Goal: Information Seeking & Learning: Learn about a topic

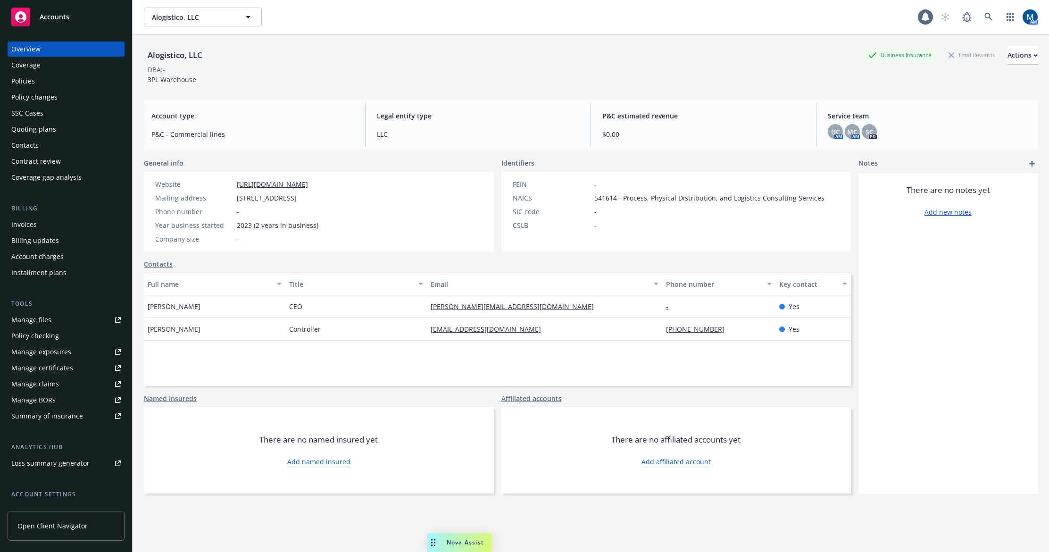
click at [75, 79] on div "Policies" at bounding box center [65, 81] width 109 height 15
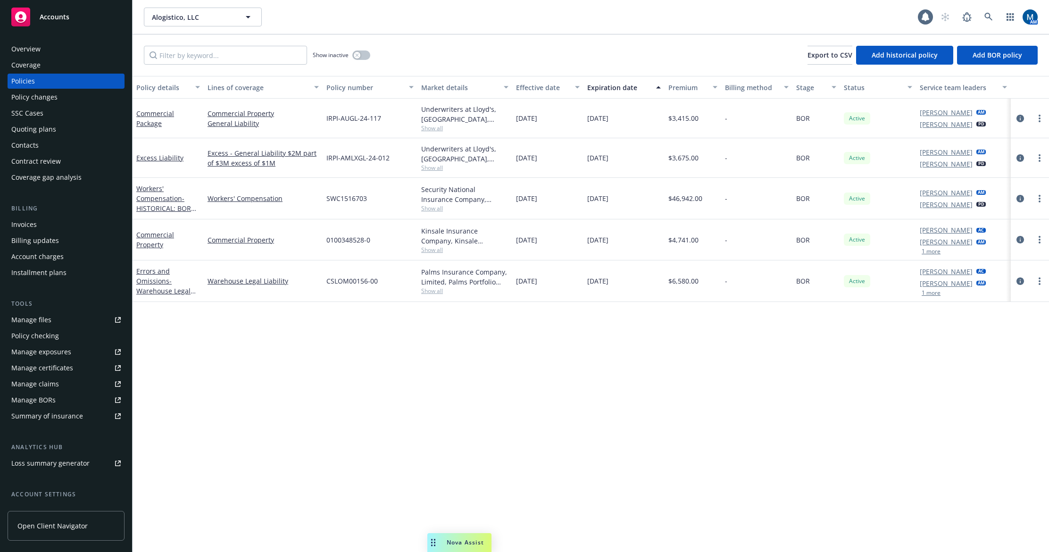
click at [466, 368] on div "Policy details Lines of coverage Policy number Market details Effective date Ex…" at bounding box center [590, 314] width 916 height 476
click at [74, 54] on div "Overview" at bounding box center [65, 48] width 109 height 15
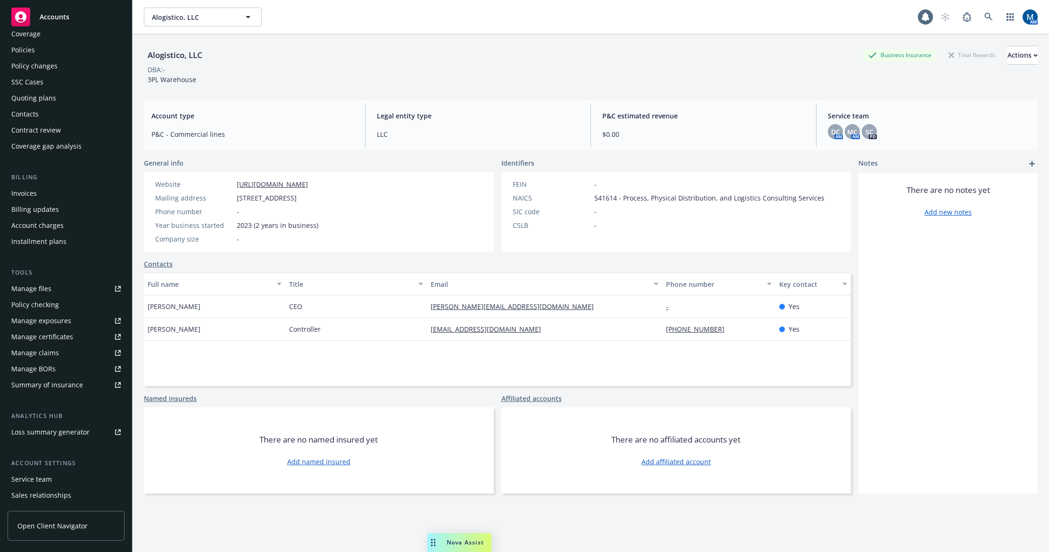
scroll to position [47, 0]
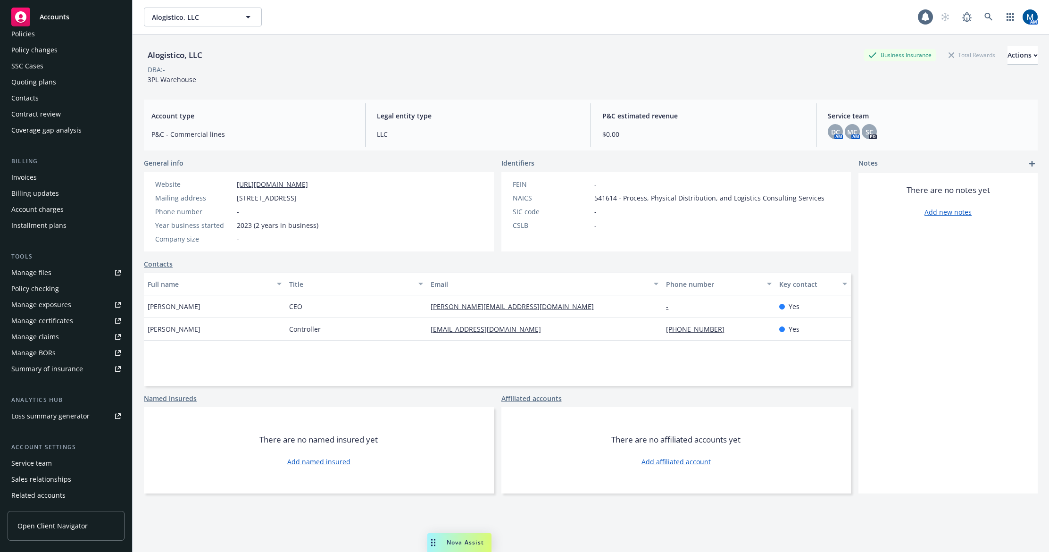
click at [42, 460] on div "Service team" at bounding box center [31, 462] width 41 height 15
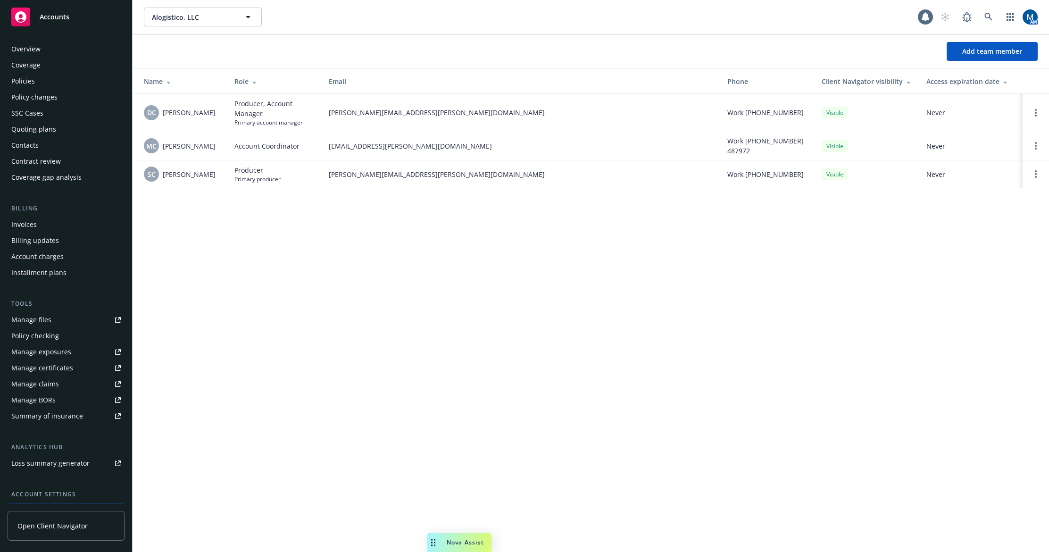
click at [46, 80] on div "Policies" at bounding box center [65, 81] width 109 height 15
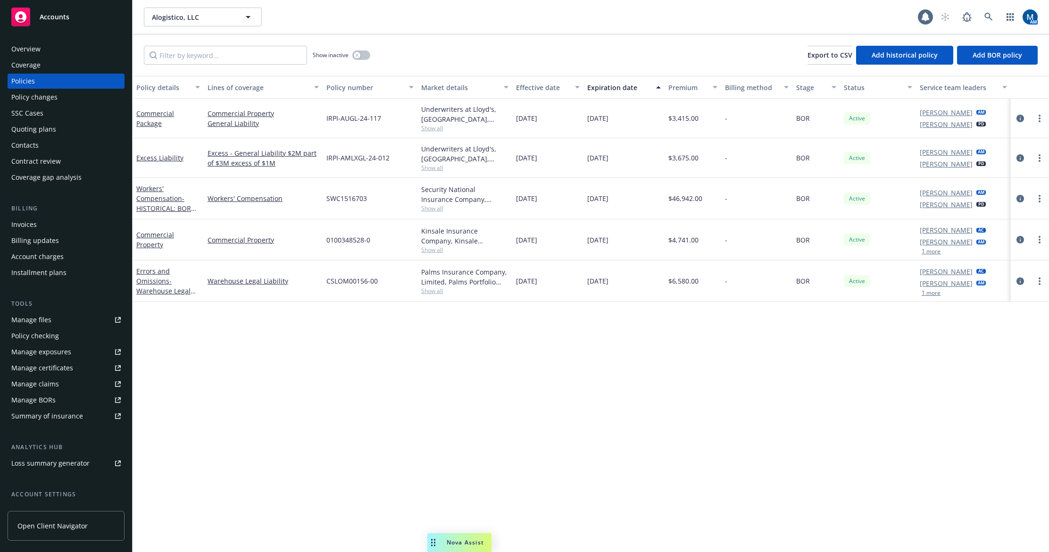
click at [45, 319] on div "Manage files" at bounding box center [31, 319] width 40 height 15
click at [983, 13] on link at bounding box center [988, 17] width 19 height 19
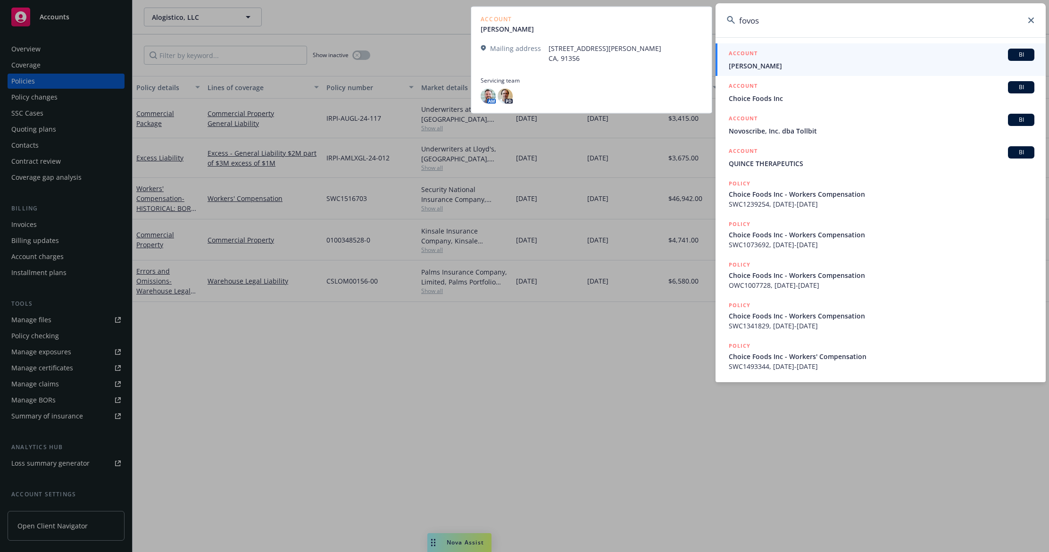
type input "fovos"
click at [829, 65] on span "[PERSON_NAME]" at bounding box center [881, 66] width 306 height 10
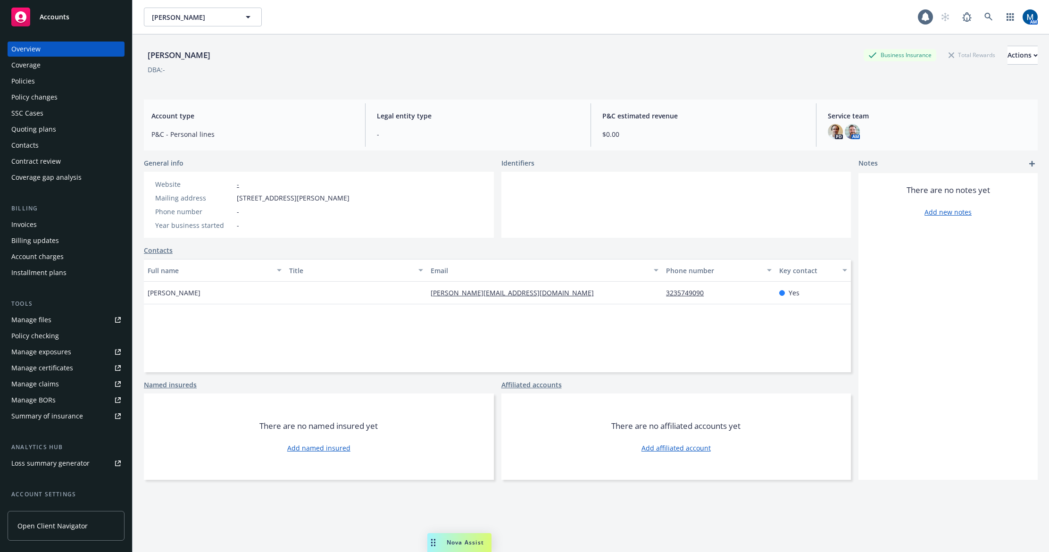
click at [79, 81] on div "Policies" at bounding box center [65, 81] width 109 height 15
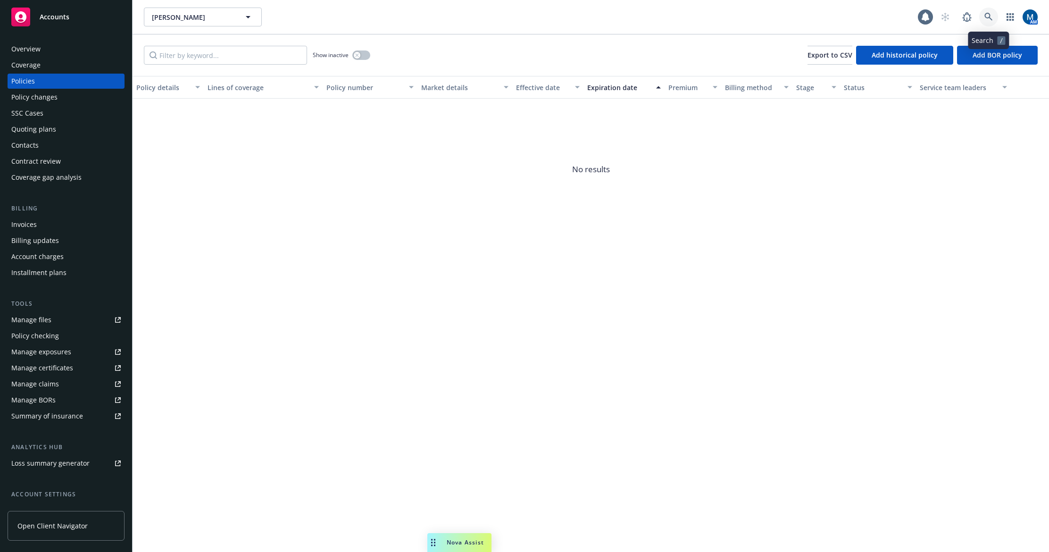
click at [985, 16] on icon at bounding box center [988, 17] width 8 height 8
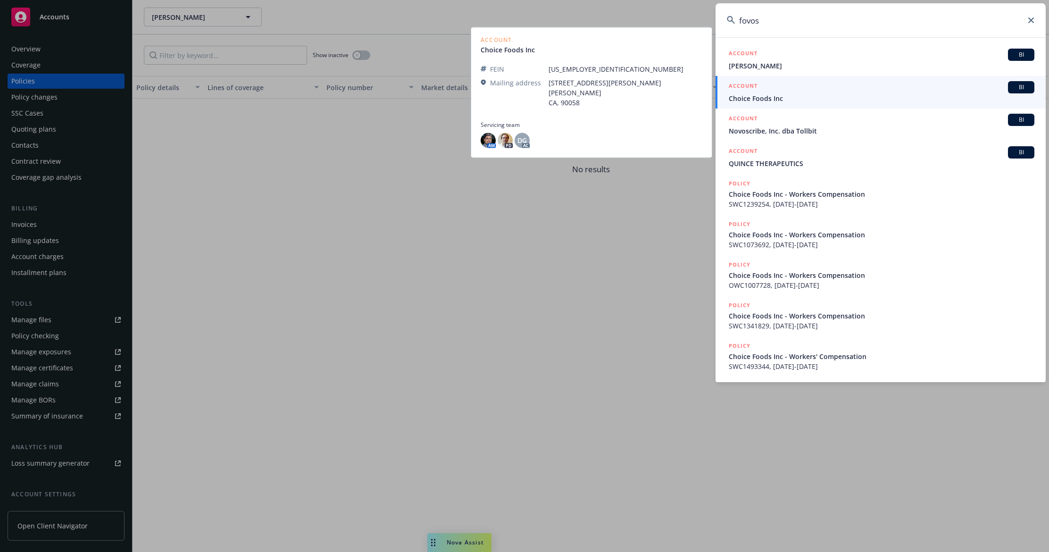
type input "fovos"
click at [852, 98] on span "Choice Foods Inc" at bounding box center [881, 98] width 306 height 10
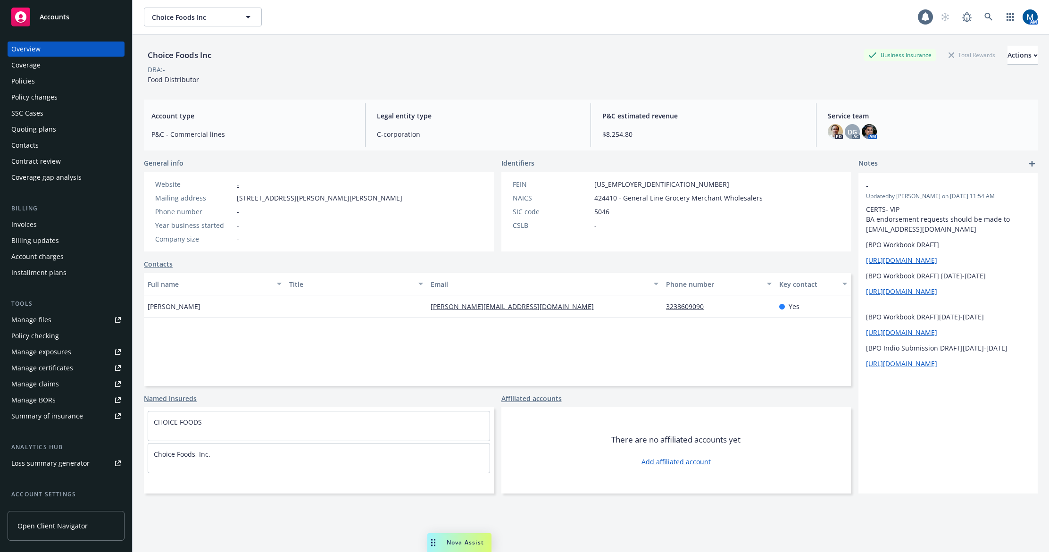
click at [55, 84] on div "Policies" at bounding box center [65, 81] width 109 height 15
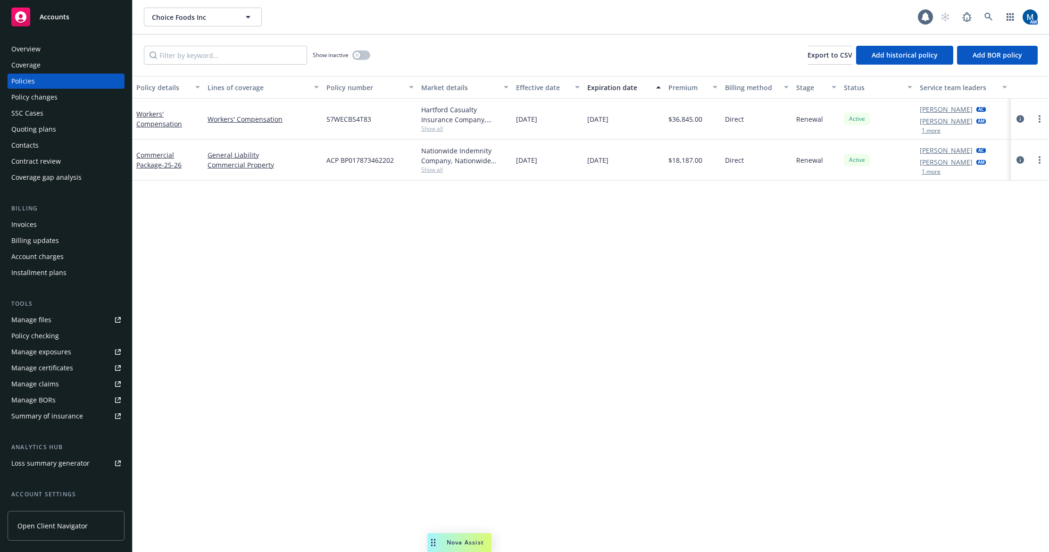
click at [639, 351] on div "Policy details Lines of coverage Policy number Market details Effective date Ex…" at bounding box center [590, 314] width 916 height 476
click at [1017, 161] on icon "circleInformation" at bounding box center [1020, 160] width 8 height 8
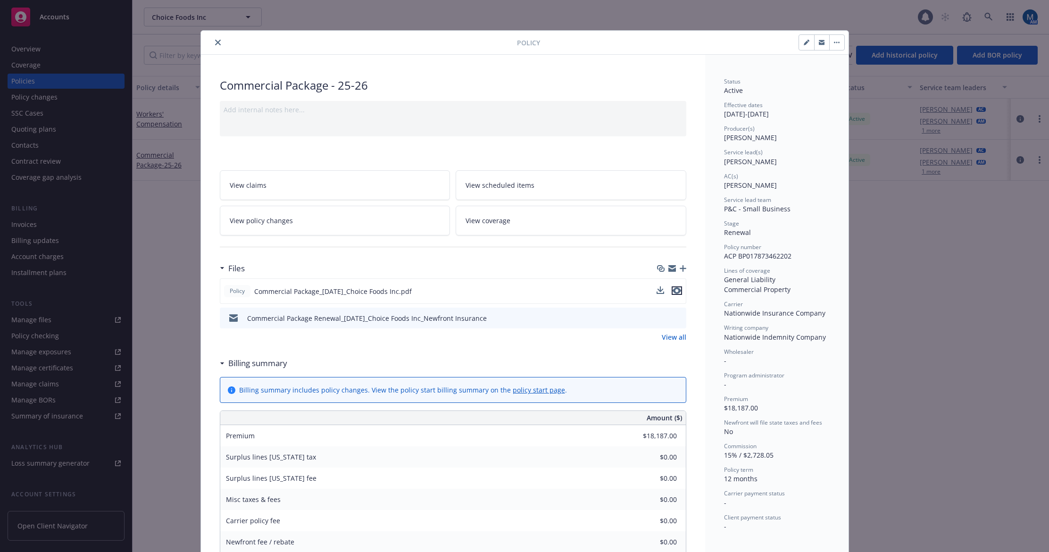
click at [674, 293] on icon "preview file" at bounding box center [676, 290] width 8 height 7
click at [216, 41] on icon "close" at bounding box center [218, 43] width 6 height 6
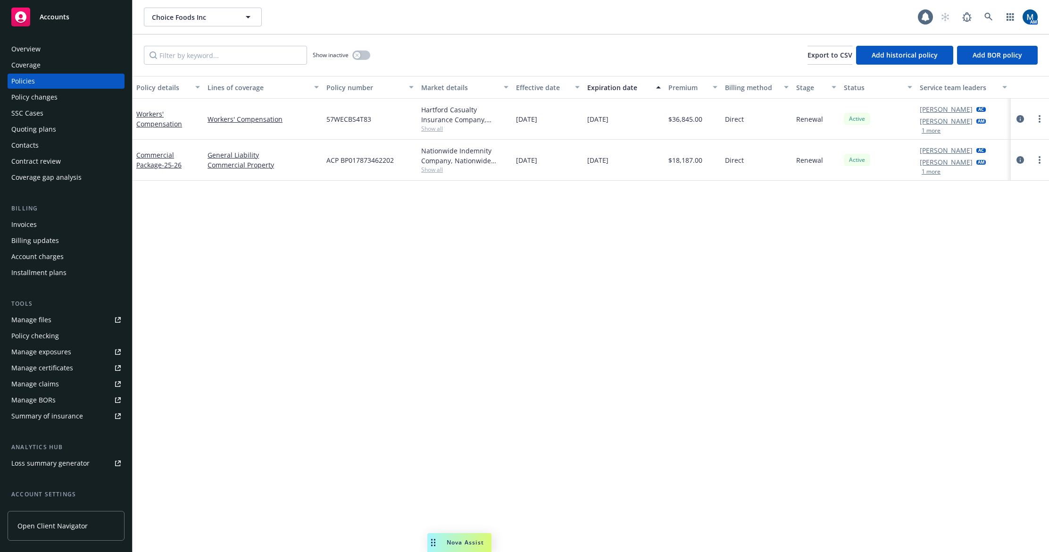
click at [705, 335] on div "Policy details Lines of coverage Policy number Market details Effective date Ex…" at bounding box center [590, 314] width 916 height 476
click at [1021, 119] on icon "circleInformation" at bounding box center [1020, 119] width 8 height 8
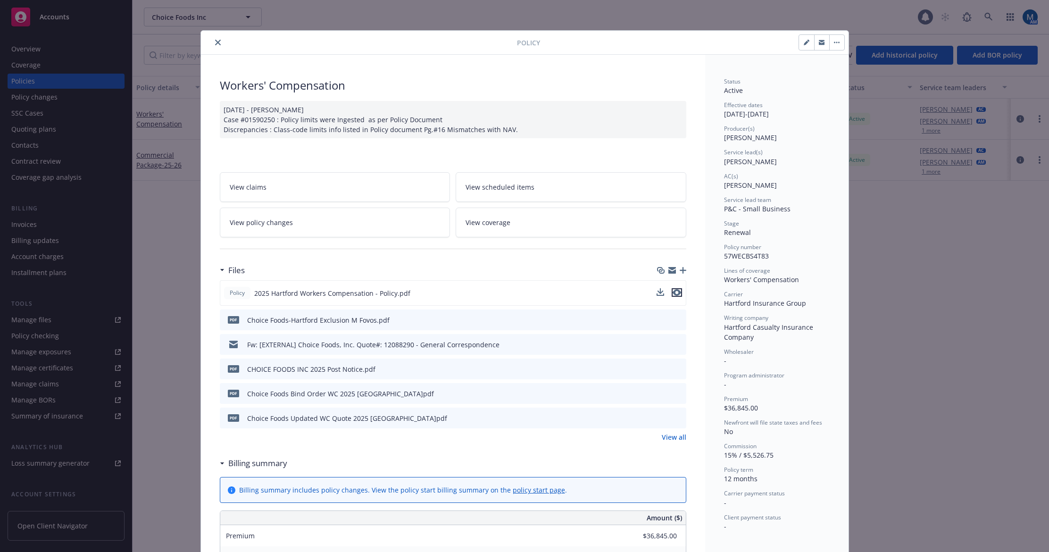
click at [674, 290] on icon "preview file" at bounding box center [676, 292] width 8 height 7
click at [219, 43] on button "close" at bounding box center [217, 42] width 11 height 11
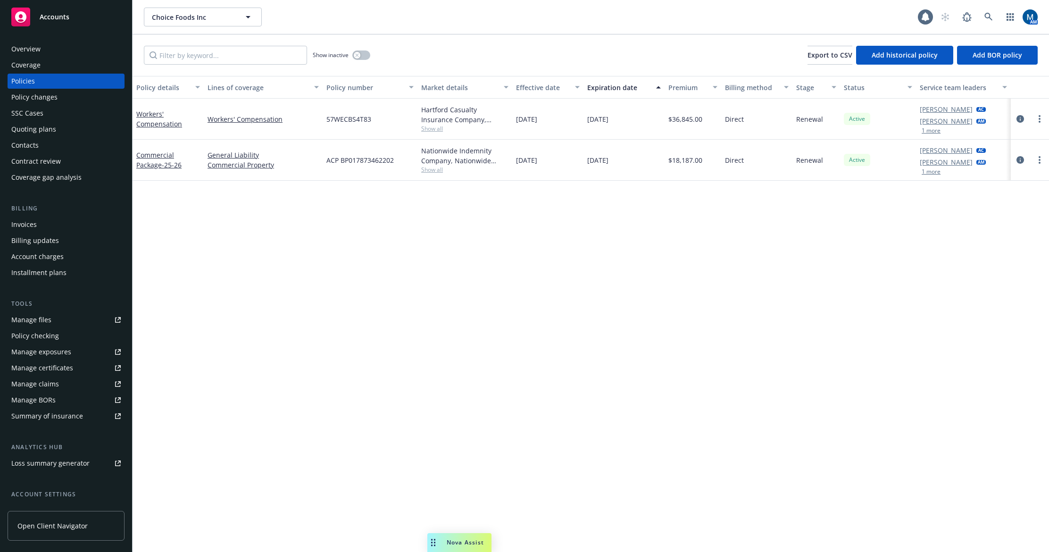
click at [371, 58] on div "Show inactive Export to CSV Add historical policy Add BOR policy" at bounding box center [590, 54] width 916 height 41
click at [363, 54] on button "button" at bounding box center [361, 54] width 18 height 9
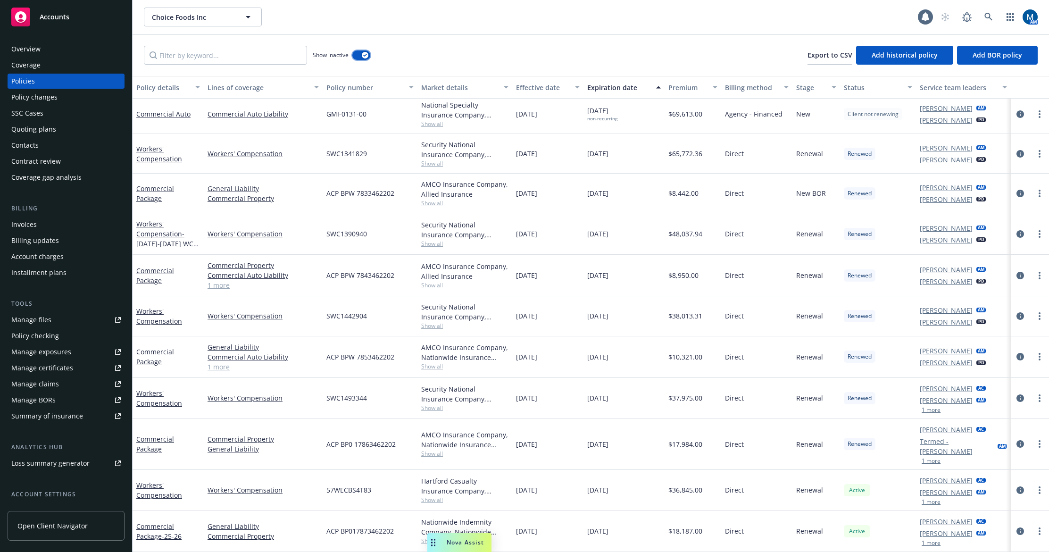
scroll to position [317, 0]
click at [1016, 440] on icon "circleInformation" at bounding box center [1020, 444] width 8 height 8
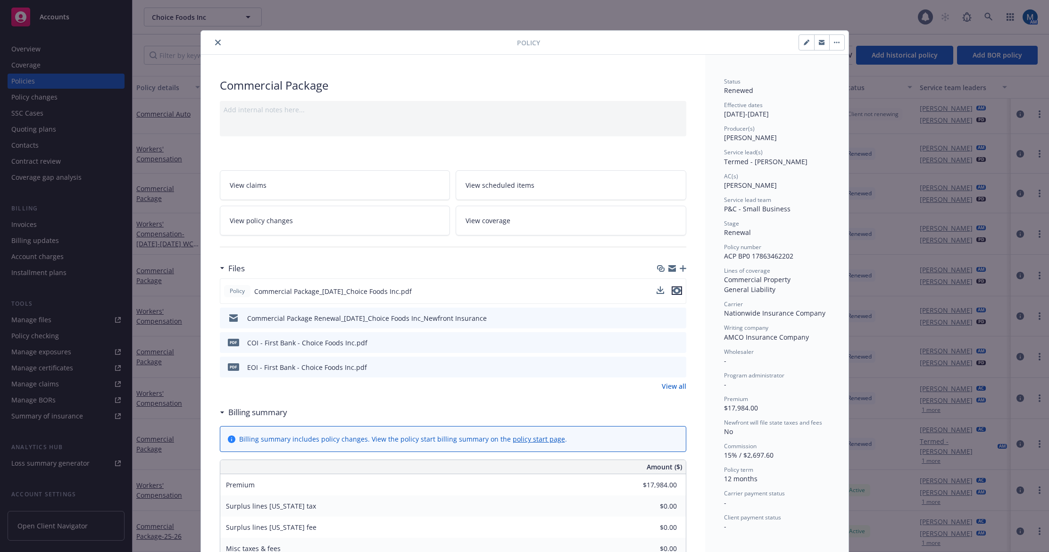
click at [674, 290] on icon "preview file" at bounding box center [676, 290] width 8 height 7
click at [676, 316] on icon "preview file" at bounding box center [677, 317] width 8 height 7
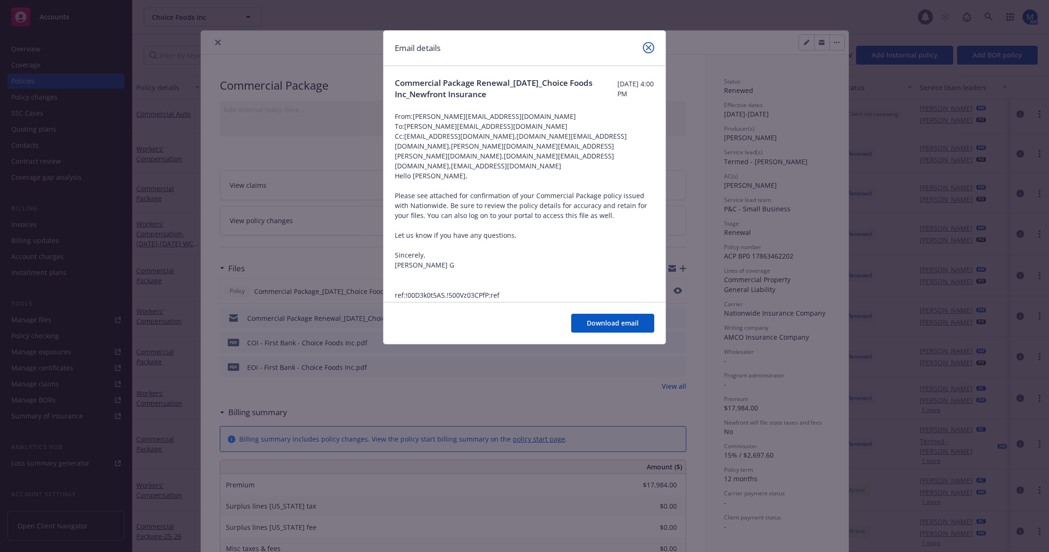
click at [651, 47] on link "close" at bounding box center [648, 47] width 11 height 11
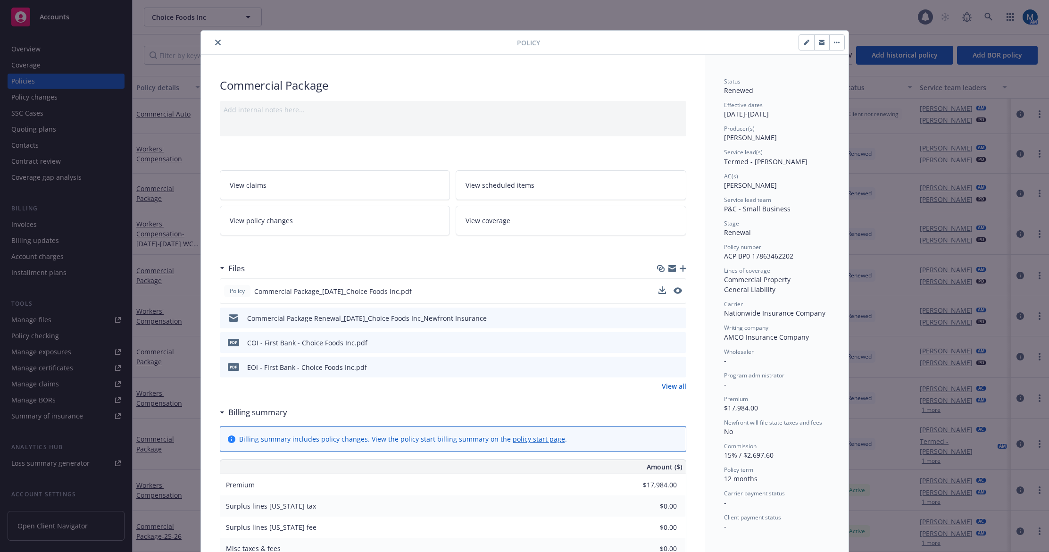
click at [215, 43] on icon "close" at bounding box center [218, 43] width 6 height 6
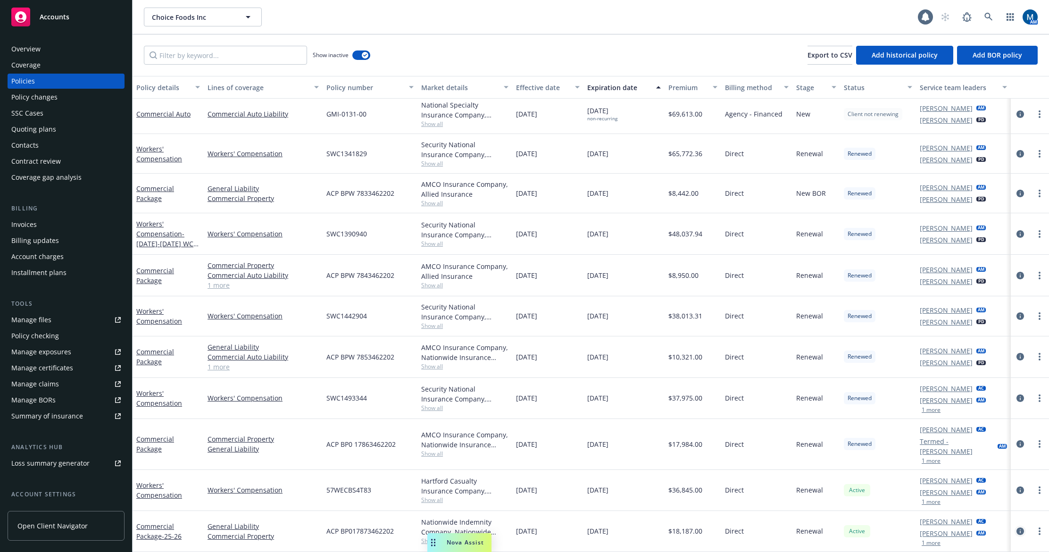
click at [1016, 527] on icon "circleInformation" at bounding box center [1020, 531] width 8 height 8
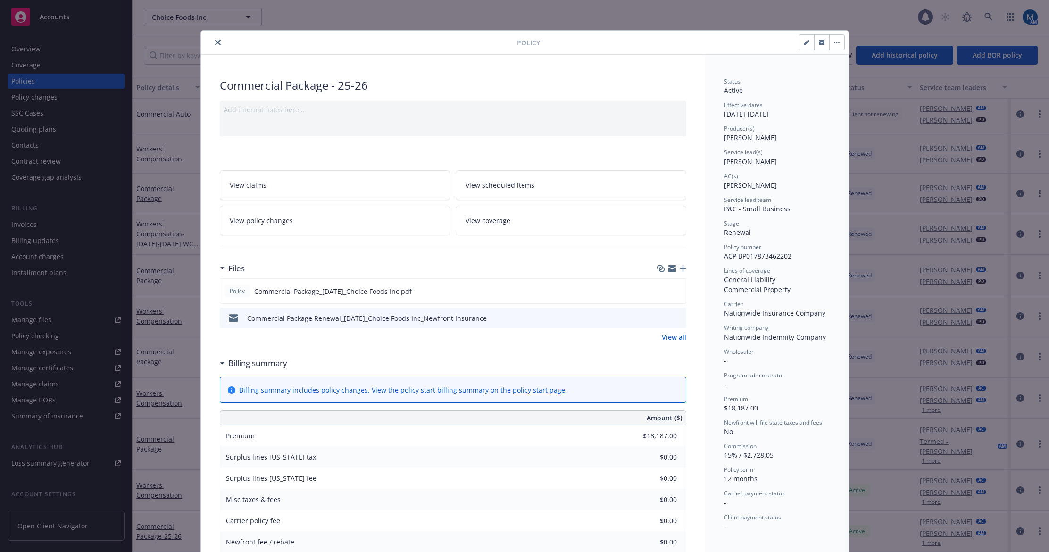
click at [673, 316] on icon "preview file" at bounding box center [677, 317] width 8 height 7
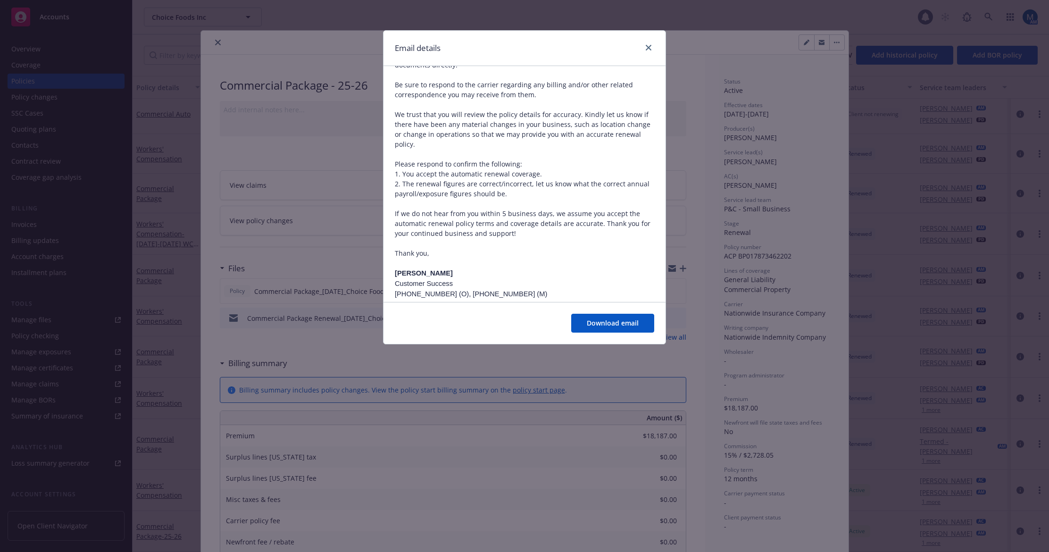
scroll to position [300, 0]
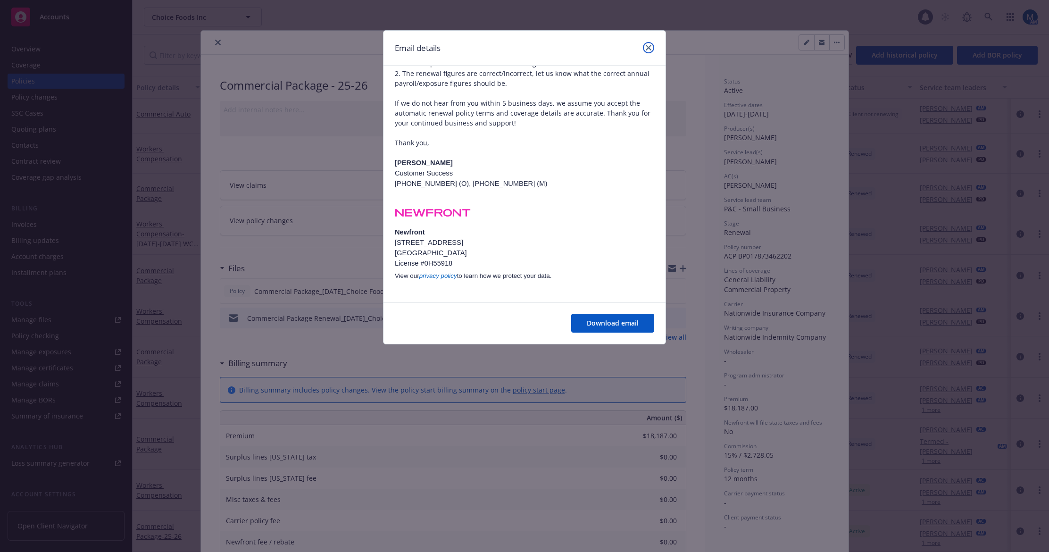
click at [653, 49] on link "close" at bounding box center [648, 47] width 11 height 11
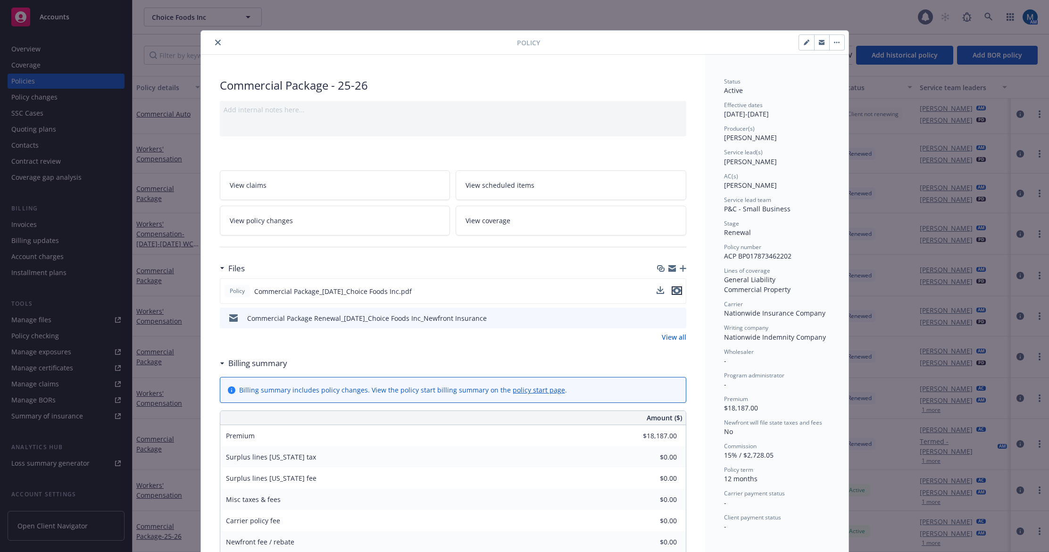
click at [673, 291] on icon "preview file" at bounding box center [676, 290] width 8 height 7
click at [221, 42] on div at bounding box center [361, 42] width 312 height 11
click at [215, 42] on icon "close" at bounding box center [218, 43] width 6 height 6
click at [62, 46] on div "Overview" at bounding box center [65, 48] width 109 height 15
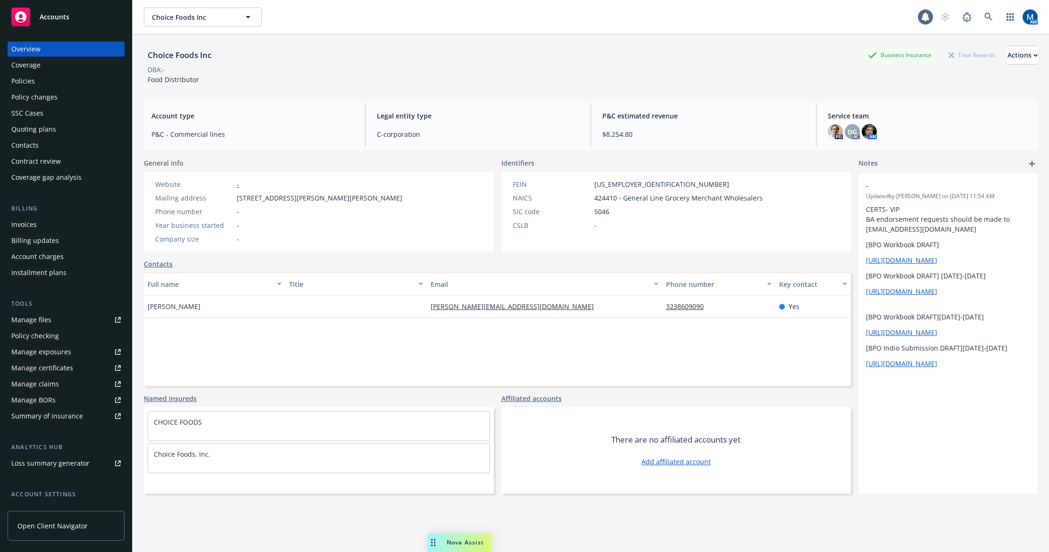
click at [48, 51] on div "Overview" at bounding box center [65, 48] width 109 height 15
click at [59, 84] on div "Policies" at bounding box center [65, 81] width 109 height 15
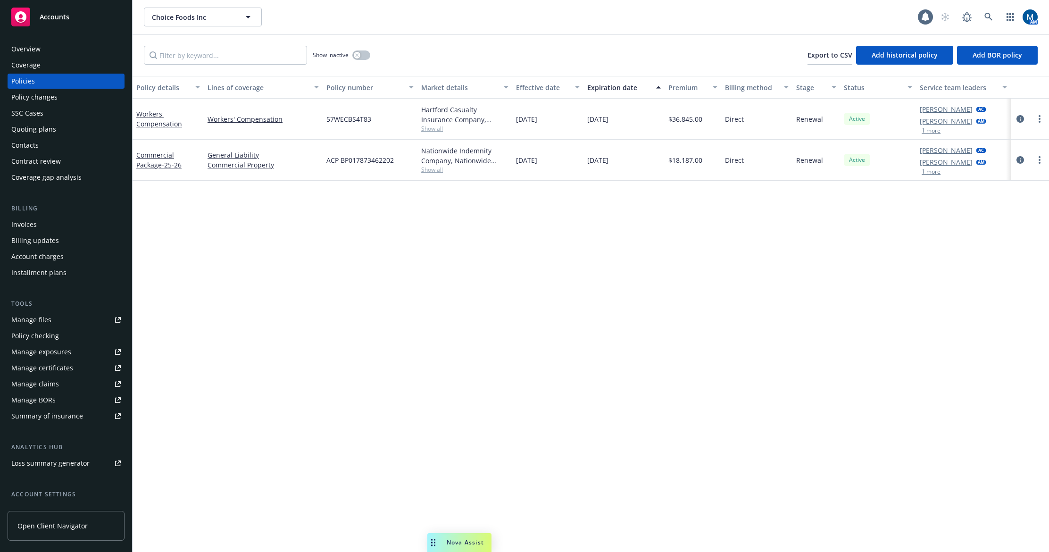
click at [720, 425] on div "Policy details Lines of coverage Policy number Market details Effective date Ex…" at bounding box center [590, 314] width 916 height 476
click at [353, 56] on button "button" at bounding box center [361, 54] width 18 height 9
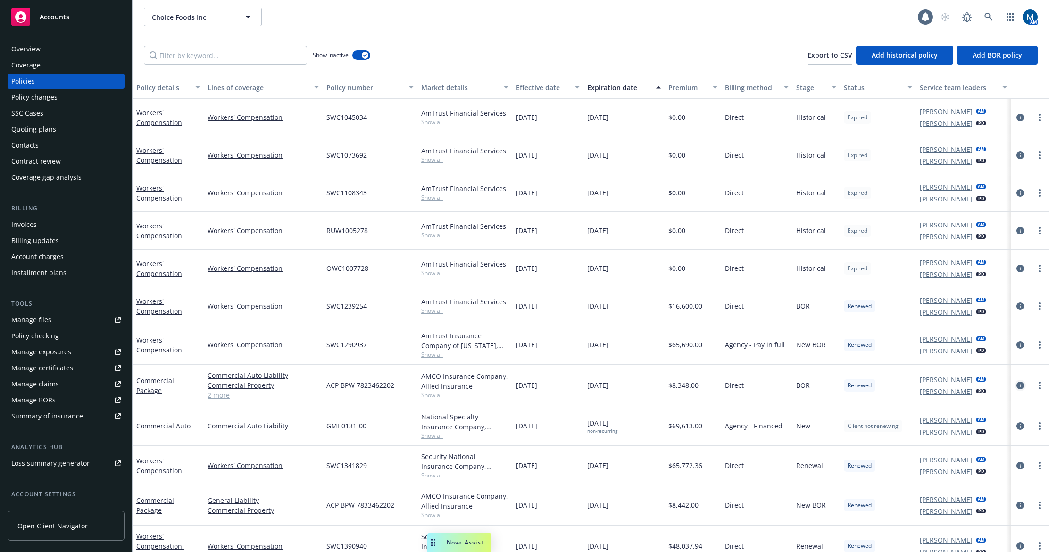
click at [1016, 388] on icon "circleInformation" at bounding box center [1020, 385] width 8 height 8
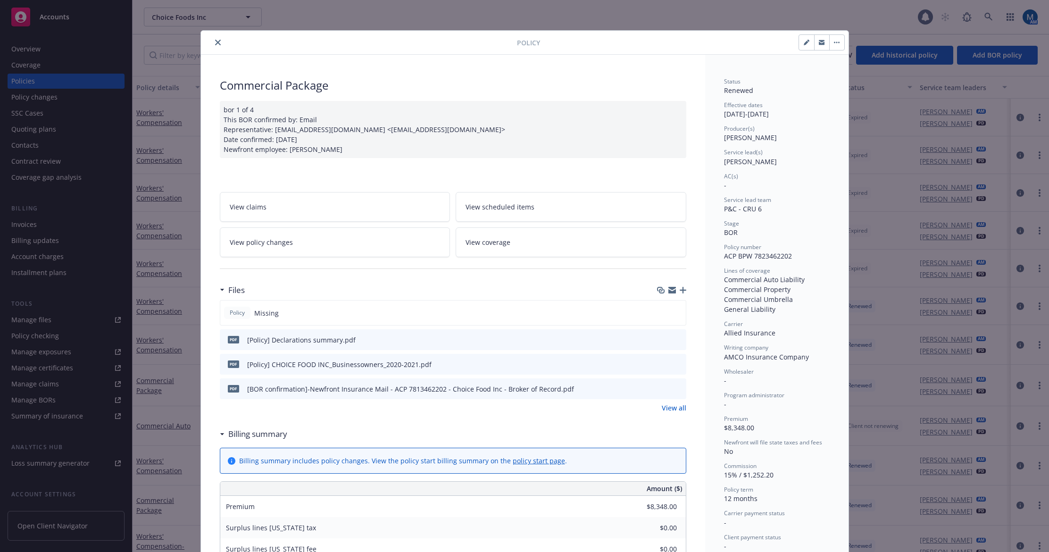
click at [673, 340] on icon "preview file" at bounding box center [677, 339] width 8 height 7
click at [676, 389] on icon "preview file" at bounding box center [677, 388] width 8 height 7
click at [215, 40] on icon "close" at bounding box center [218, 43] width 6 height 6
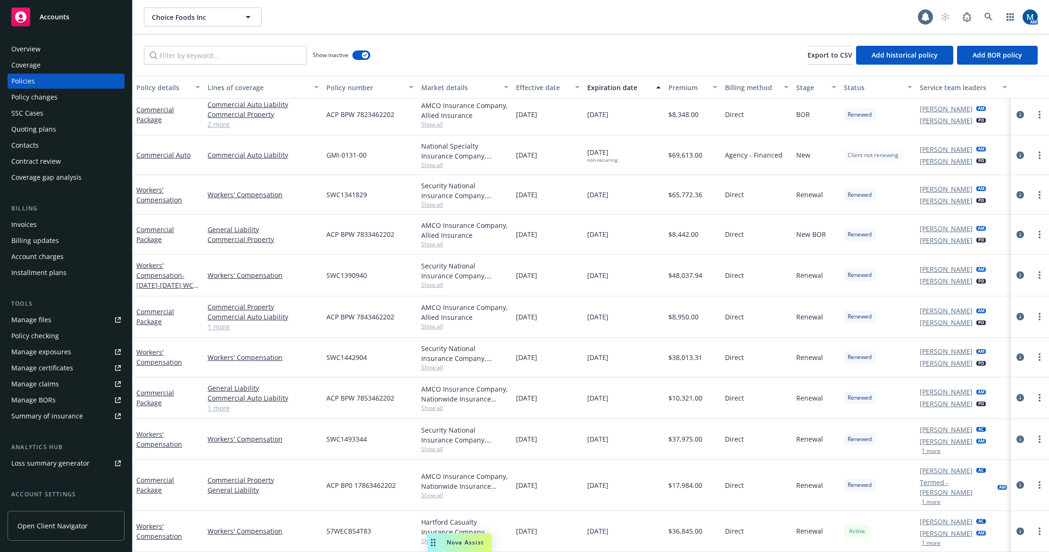
scroll to position [317, 0]
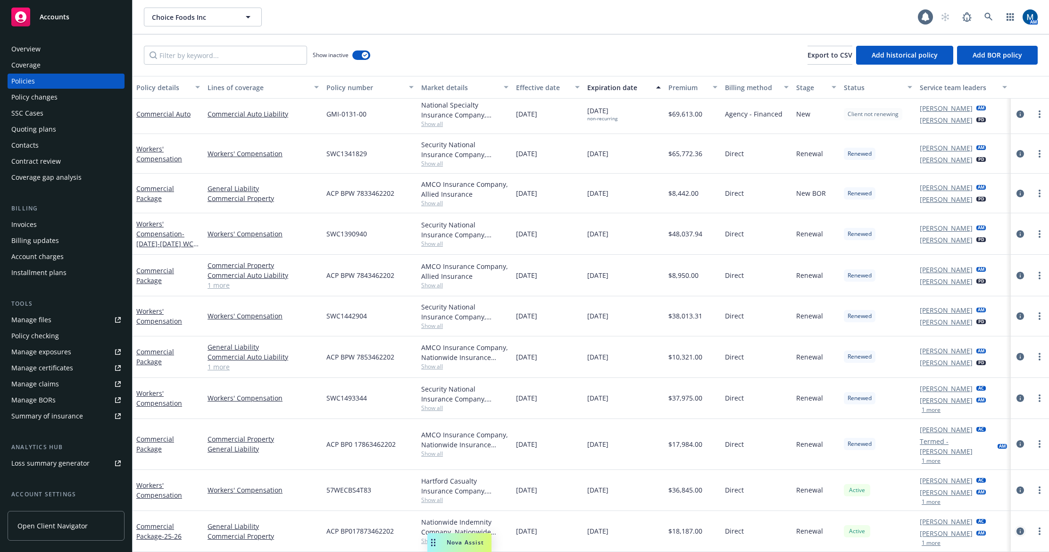
click at [1016, 527] on icon "circleInformation" at bounding box center [1020, 531] width 8 height 8
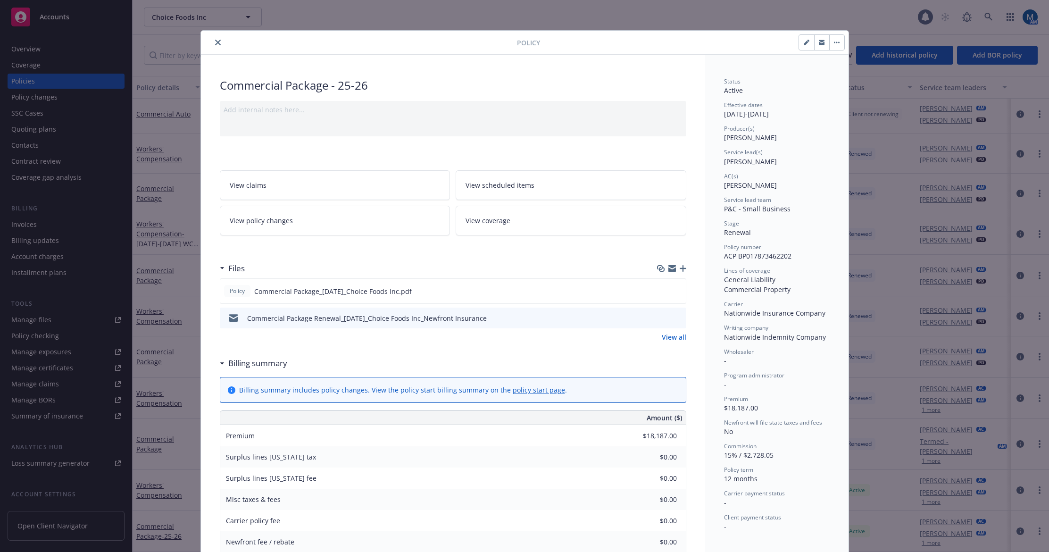
scroll to position [28, 0]
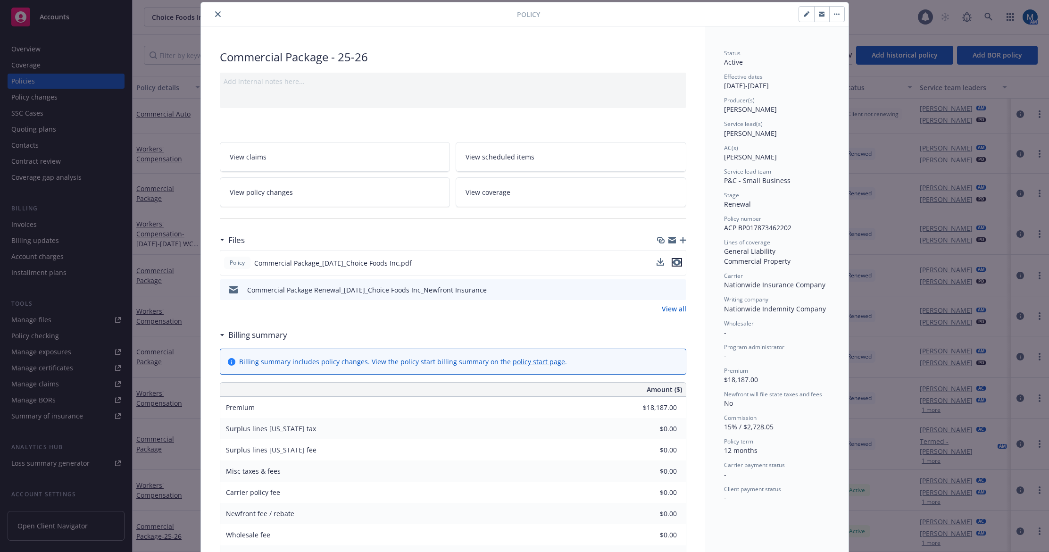
click at [675, 262] on icon "preview file" at bounding box center [676, 262] width 8 height 7
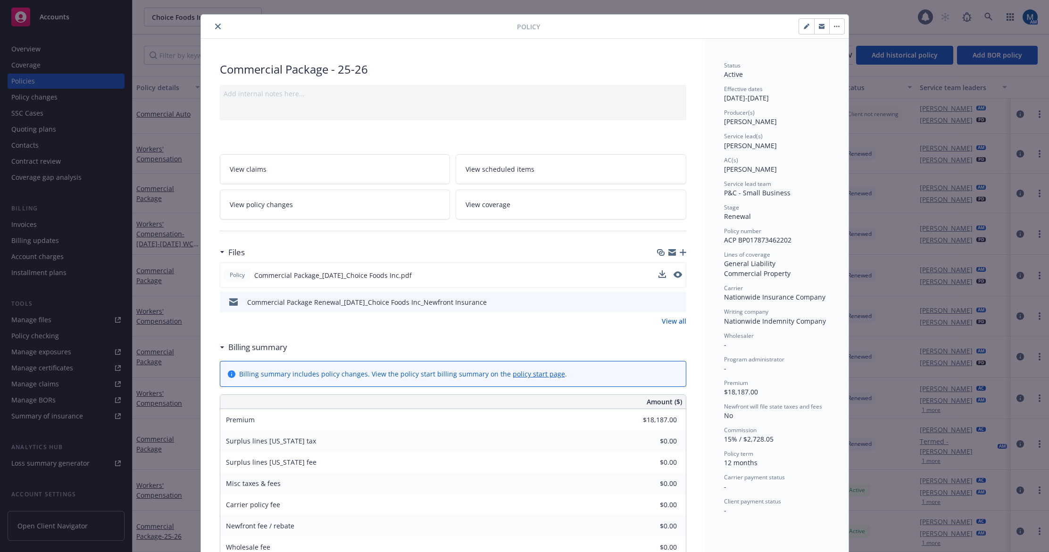
scroll to position [0, 0]
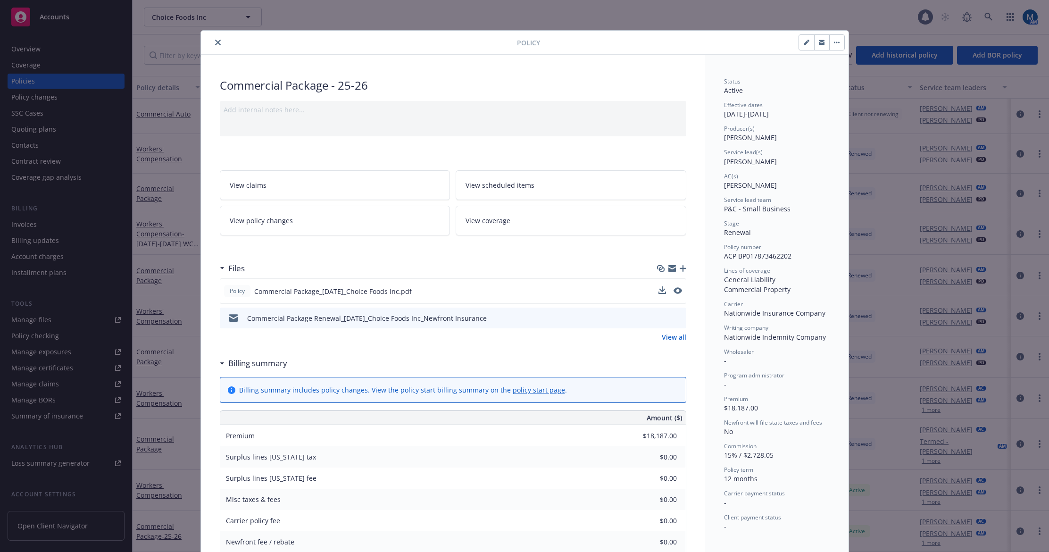
drag, startPoint x: 216, startPoint y: 43, endPoint x: 372, endPoint y: 7, distance: 160.3
click at [217, 45] on button "close" at bounding box center [217, 42] width 11 height 11
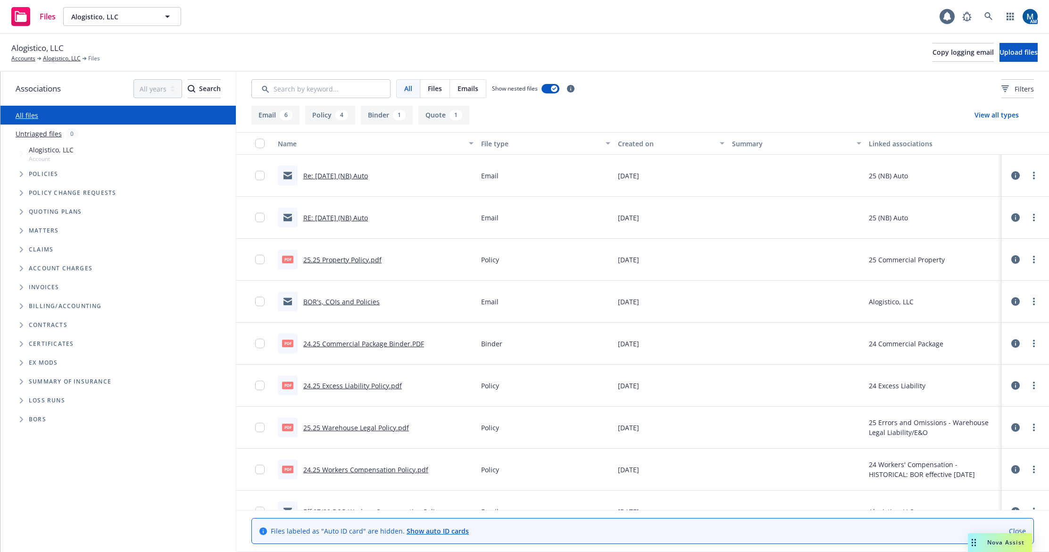
click at [343, 176] on link "Re: 07/09/2025 (NB) Auto" at bounding box center [335, 175] width 65 height 9
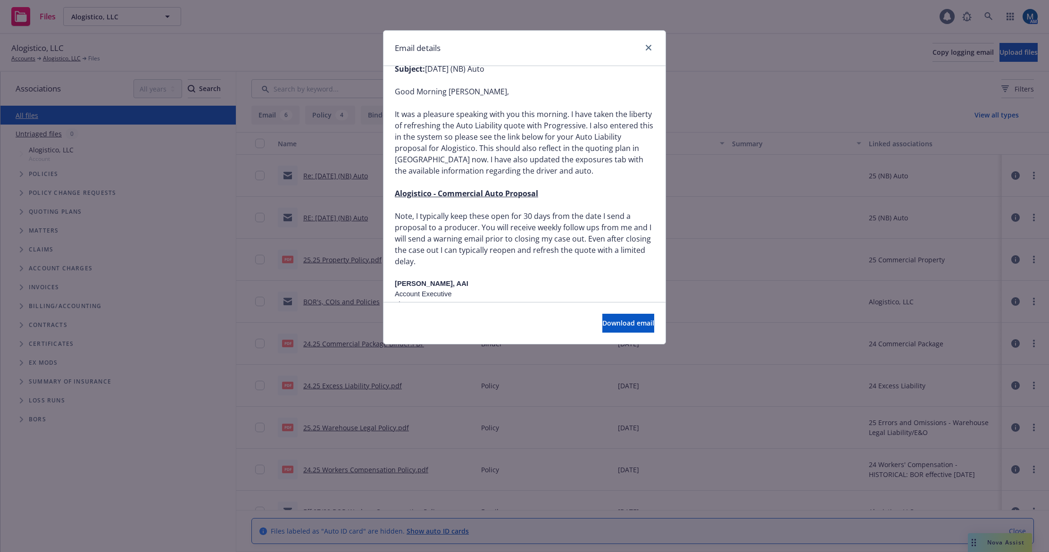
scroll to position [660, 0]
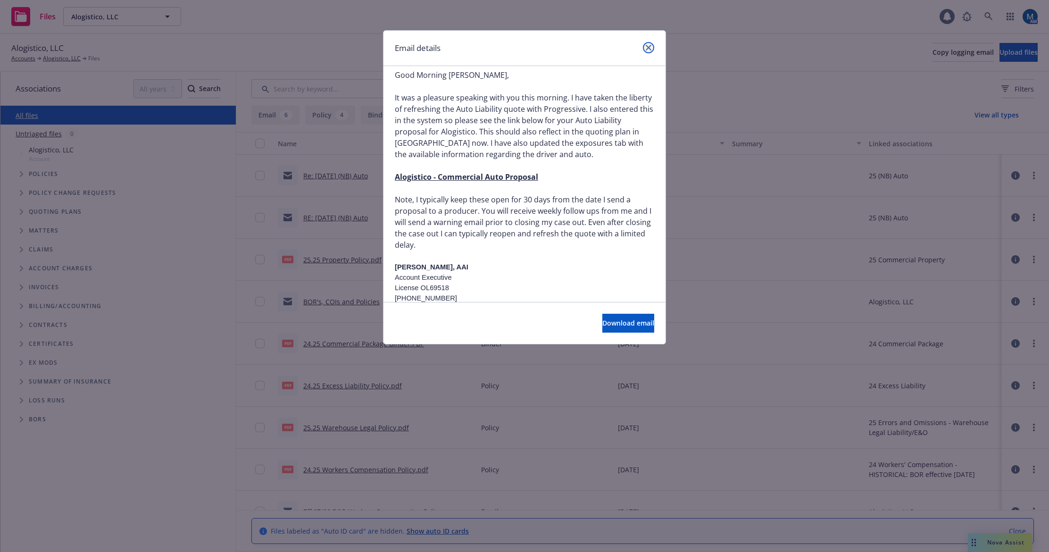
click at [648, 43] on link "close" at bounding box center [648, 47] width 11 height 11
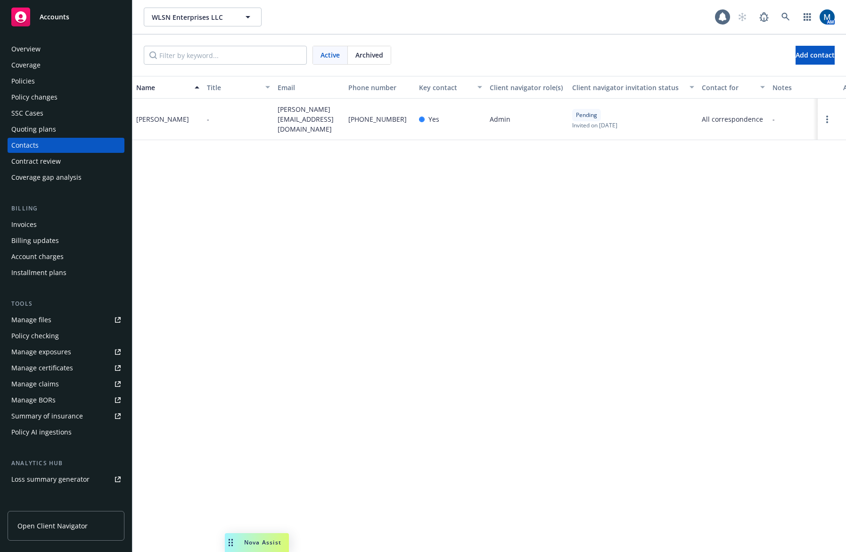
click at [28, 76] on div "Policies" at bounding box center [23, 81] width 24 height 15
